Goal: Task Accomplishment & Management: Use online tool/utility

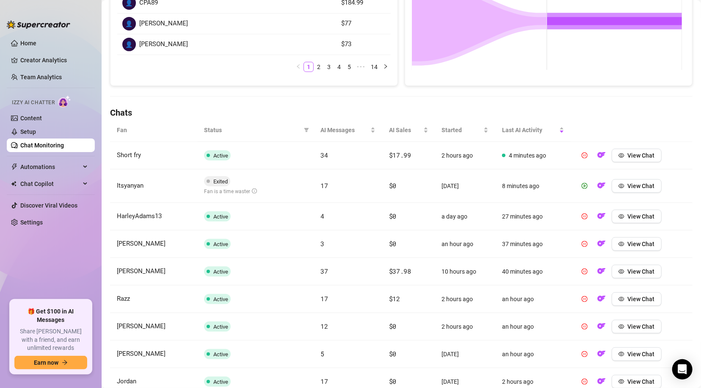
scroll to position [283, 0]
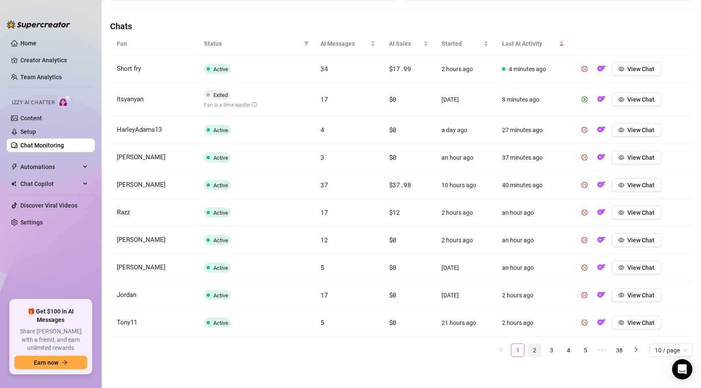
click at [528, 354] on link "2" at bounding box center [534, 350] width 13 height 13
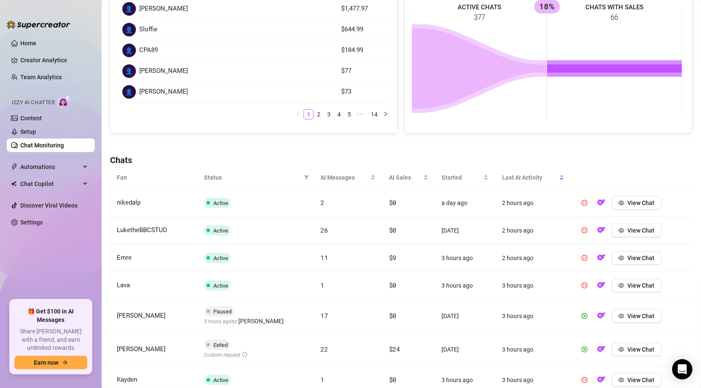
scroll to position [158, 0]
